Goal: Find specific page/section: Find specific page/section

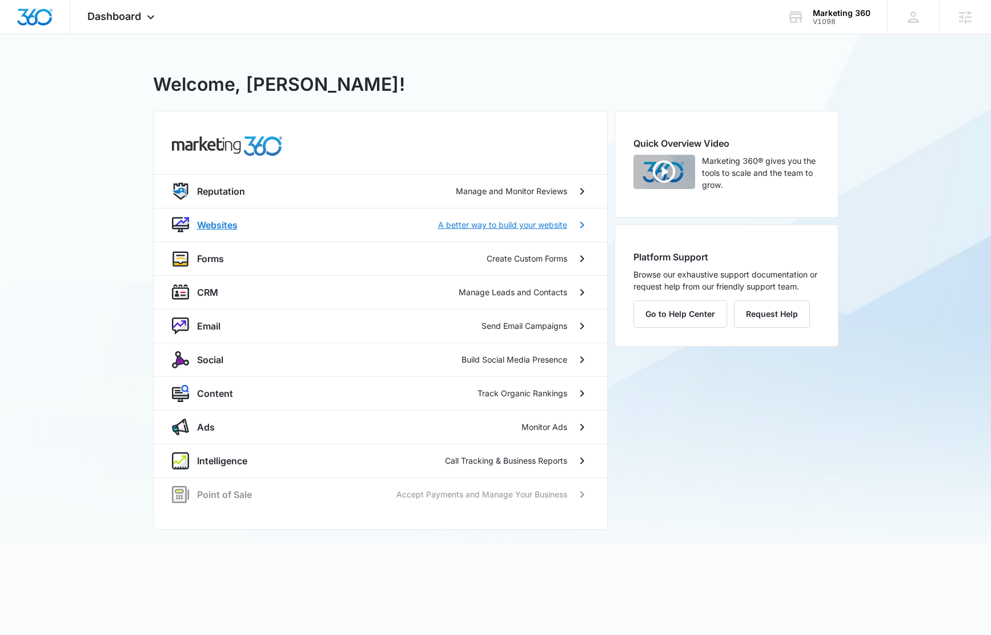
click at [209, 225] on p "Websites" at bounding box center [217, 225] width 41 height 14
click at [846, 20] on div "V1098" at bounding box center [842, 22] width 58 height 8
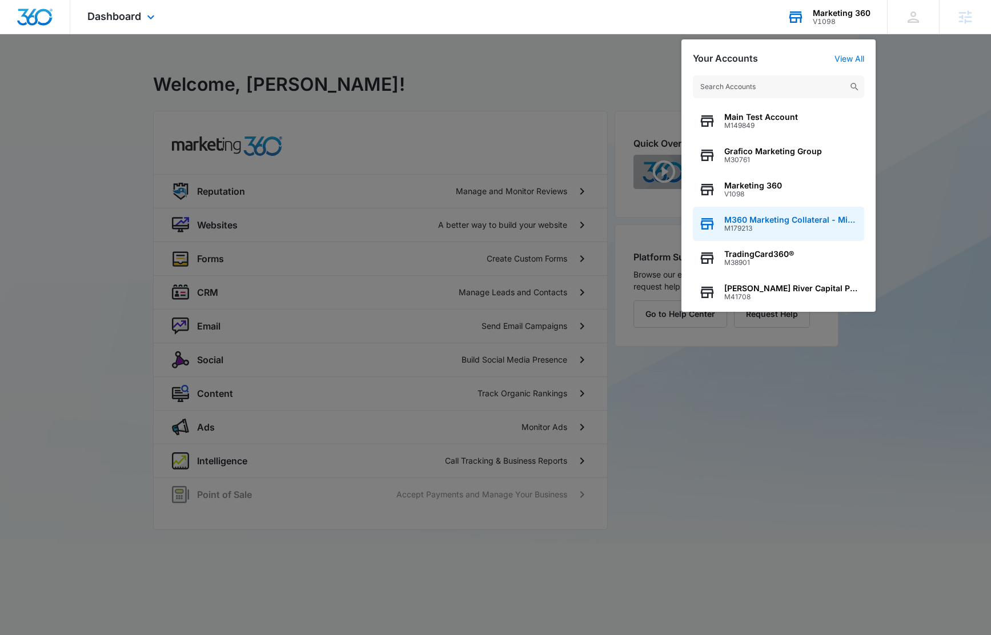
click at [814, 219] on span "M360 Marketing Collateral - Migrated Catch All" at bounding box center [791, 219] width 134 height 9
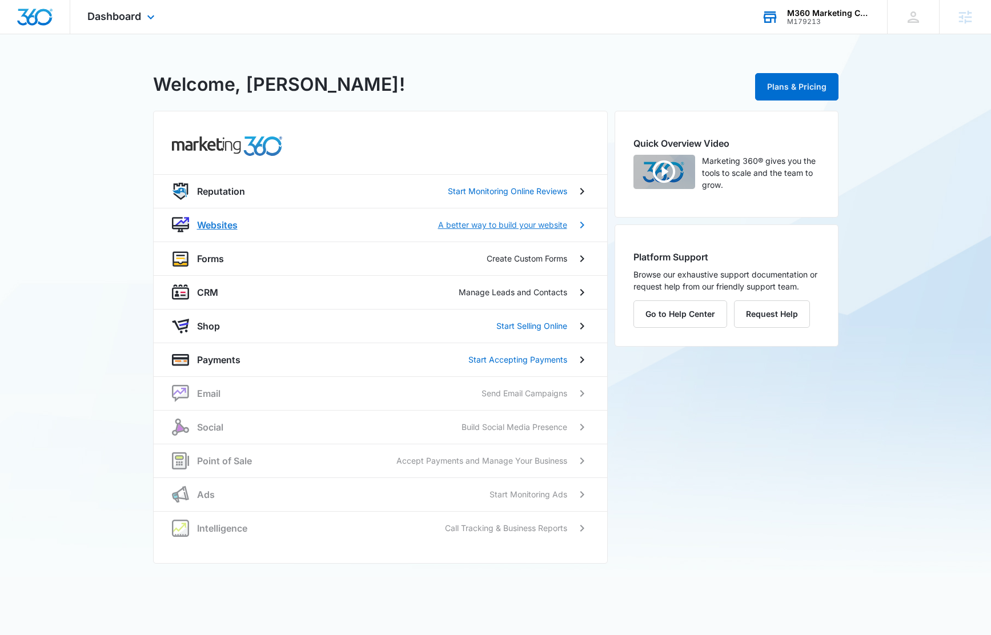
click at [217, 224] on p "Websites" at bounding box center [217, 225] width 41 height 14
